Goal: Check status: Check status

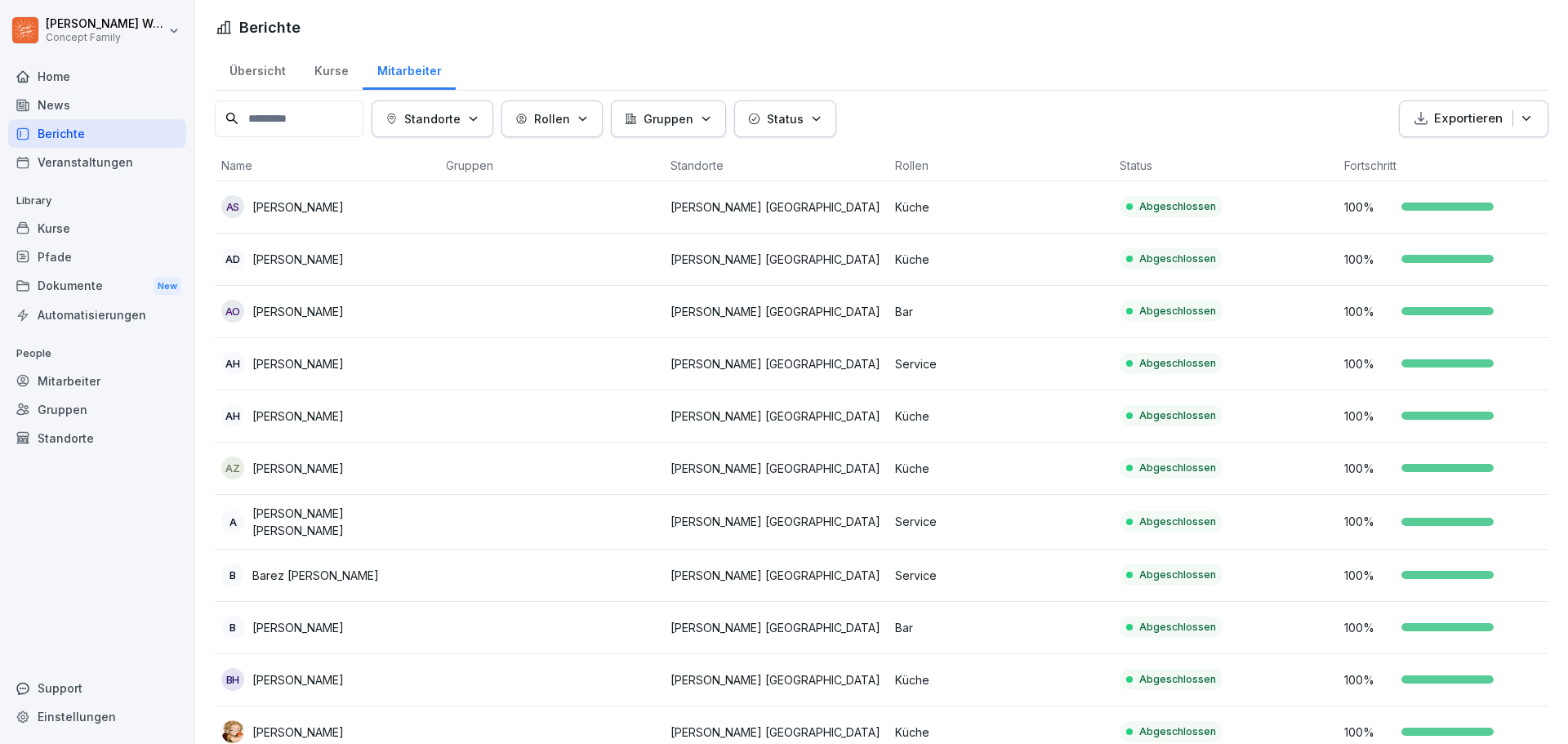
scroll to position [15, 0]
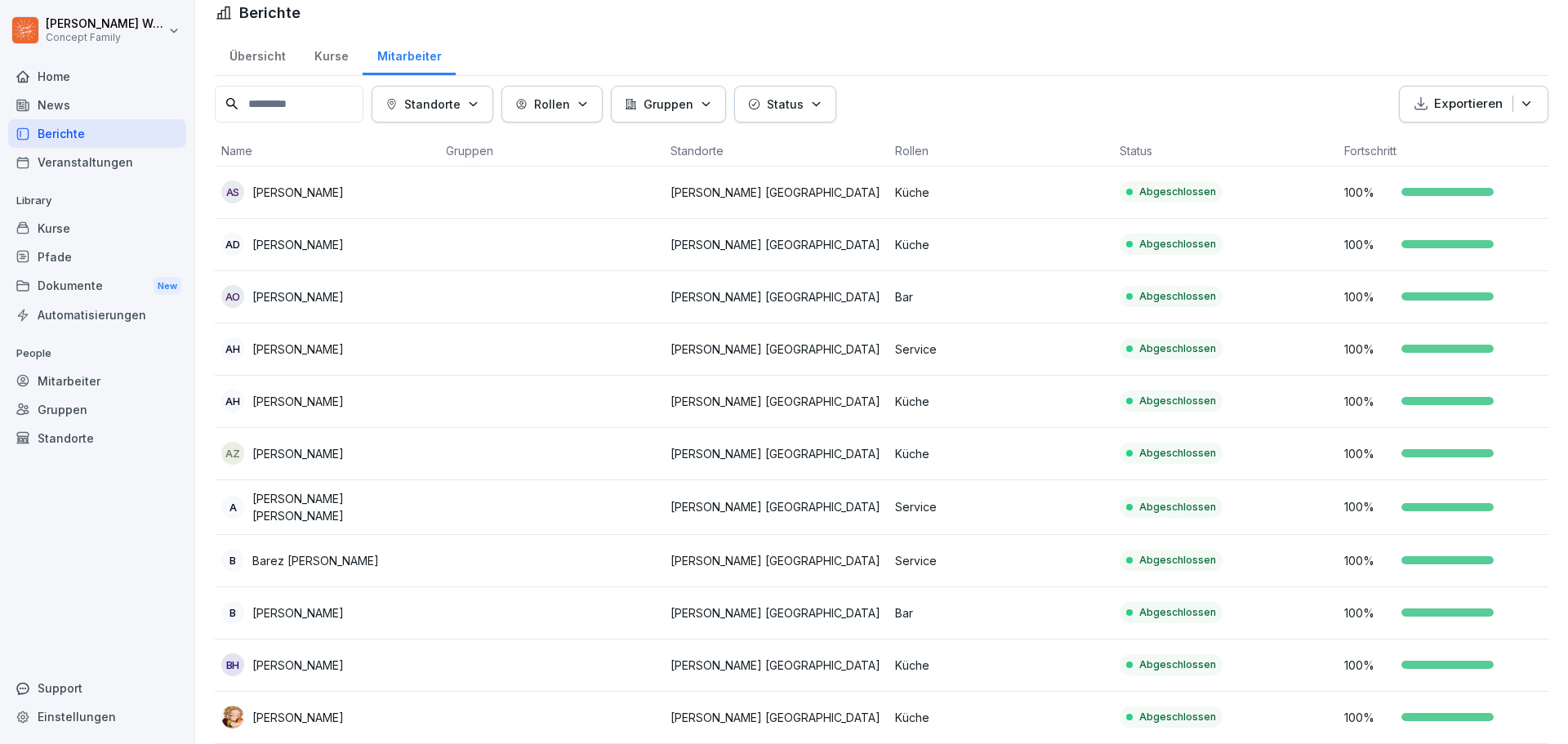
click at [51, 130] on div "Berichte" at bounding box center [97, 133] width 178 height 28
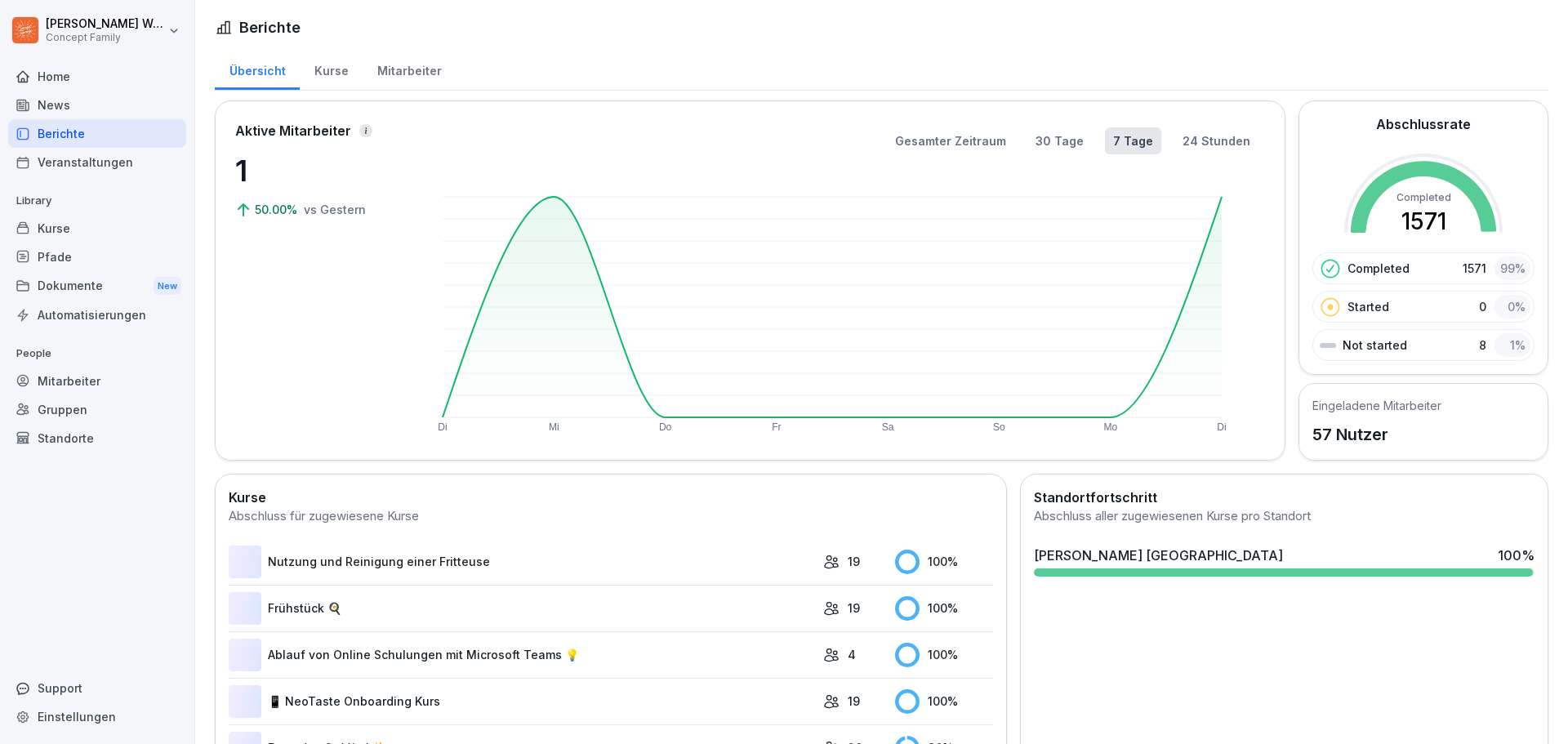
drag, startPoint x: 0, startPoint y: 0, endPoint x: 460, endPoint y: 63, distance: 464.3
click at [407, 64] on div "Mitarbeiter" at bounding box center [409, 69] width 93 height 41
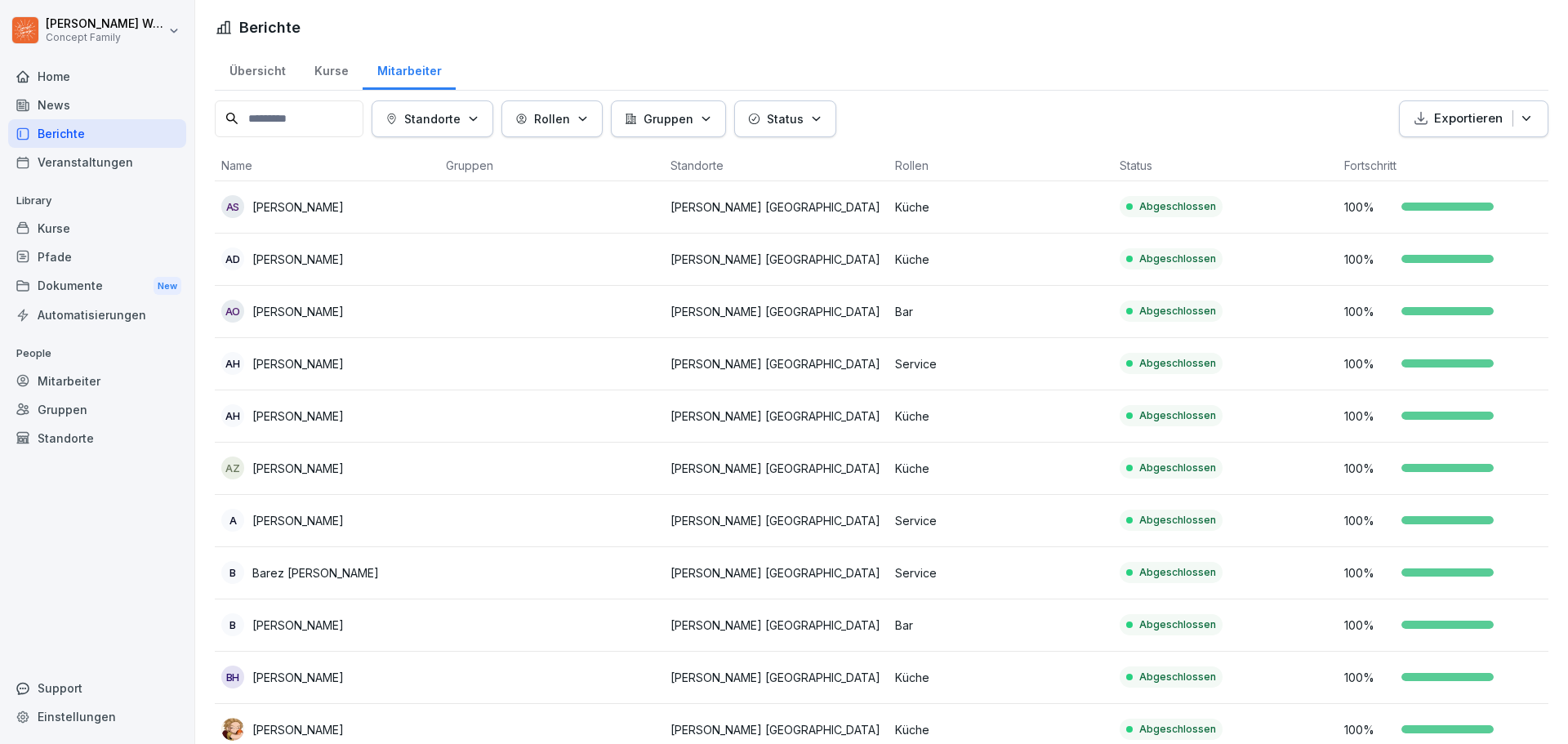
click at [289, 128] on input at bounding box center [289, 119] width 149 height 37
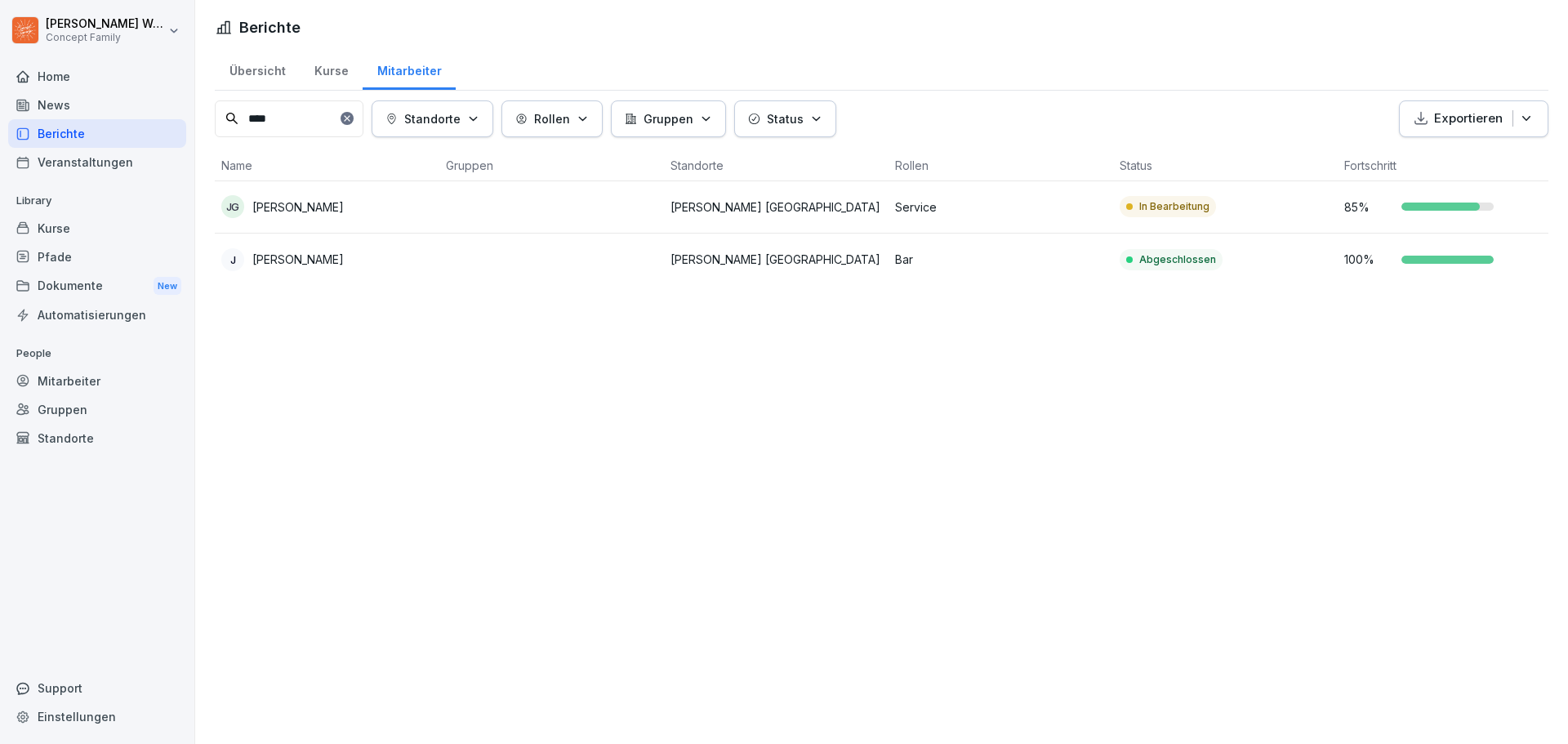
type input "****"
click at [1195, 210] on p "In Bearbeitung" at bounding box center [1174, 206] width 70 height 15
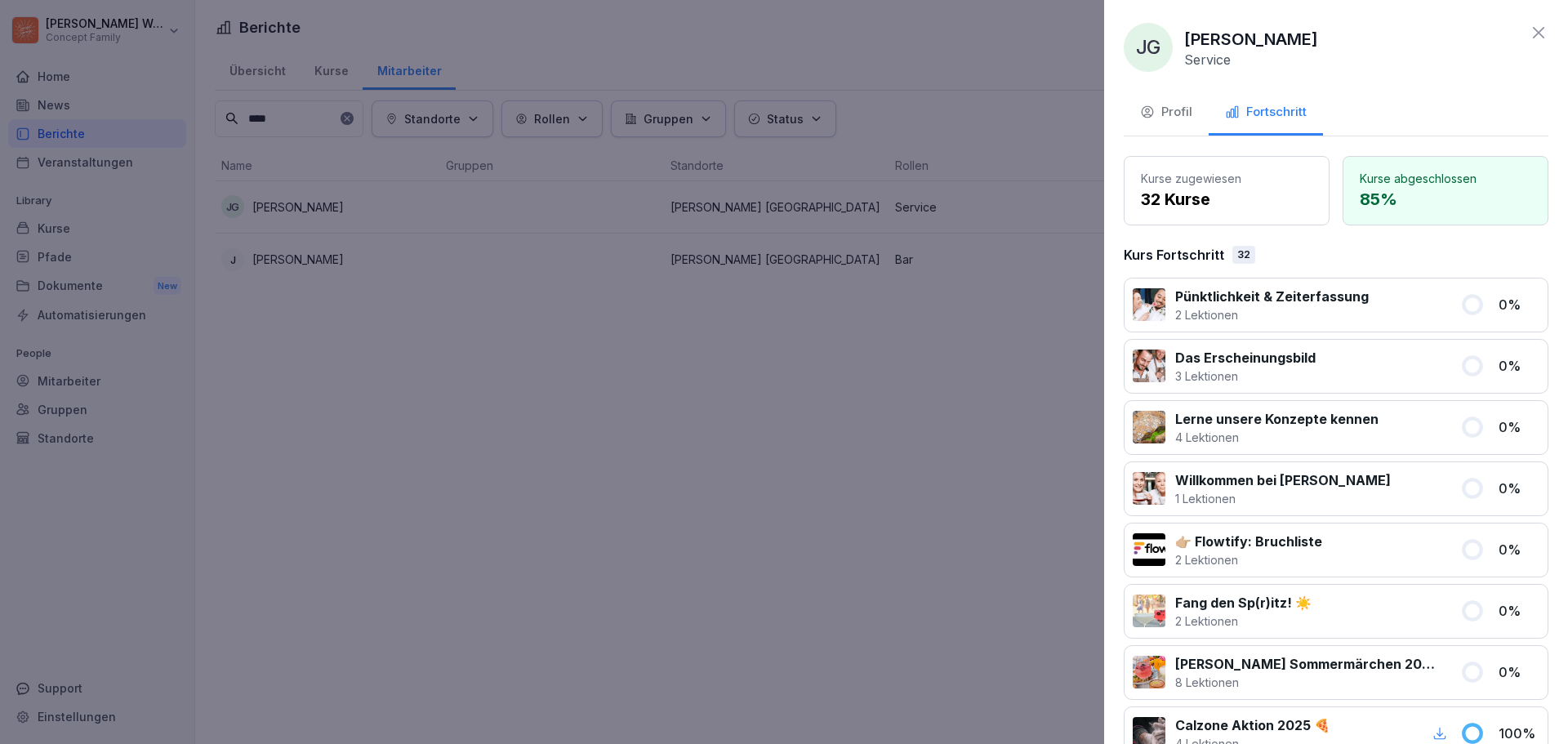
click at [830, 44] on div at bounding box center [784, 372] width 1568 height 744
